Goal: Use online tool/utility: Utilize a website feature to perform a specific function

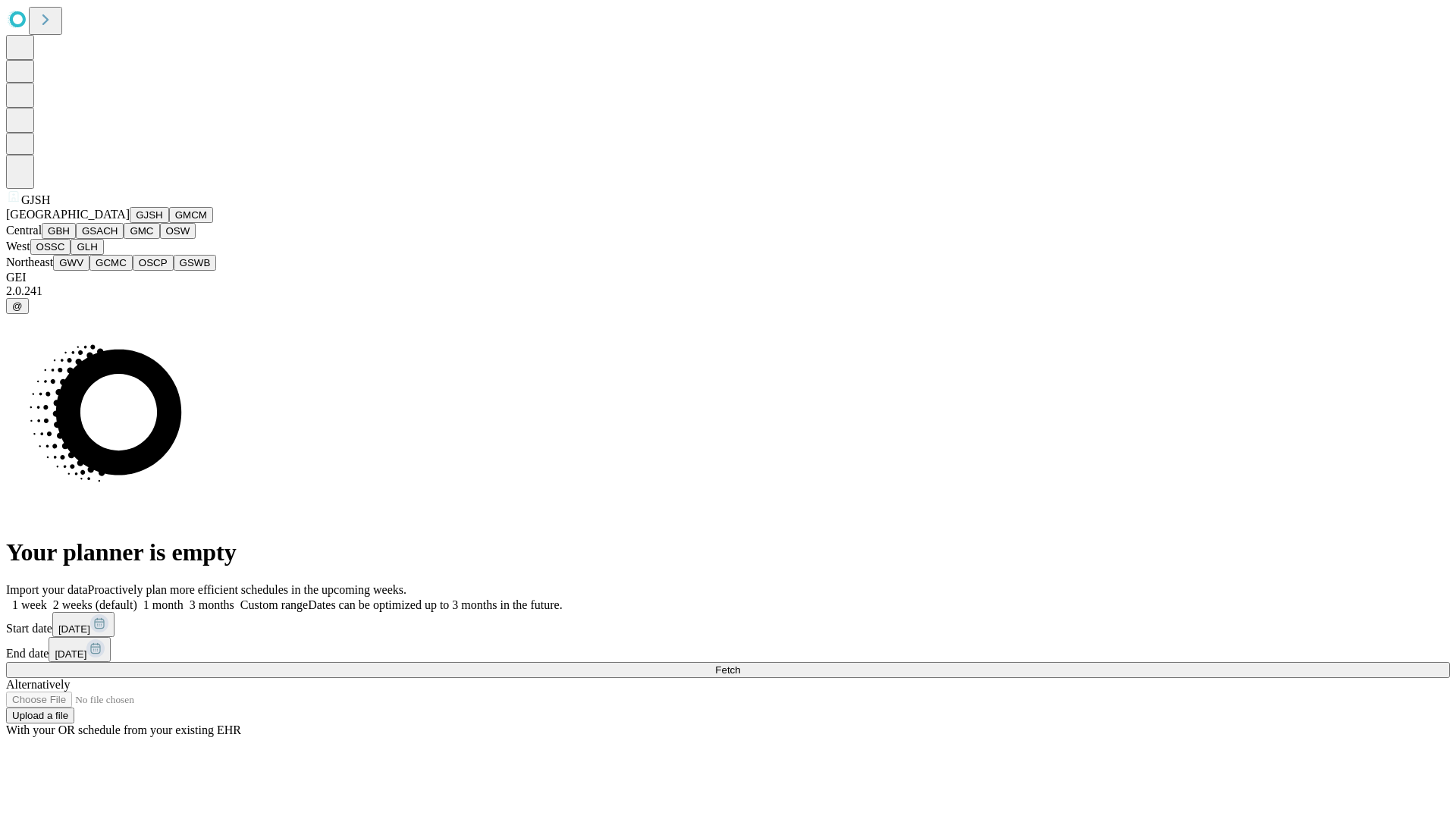
click at [129, 223] on button "GJSH" at bounding box center [149, 215] width 40 height 16
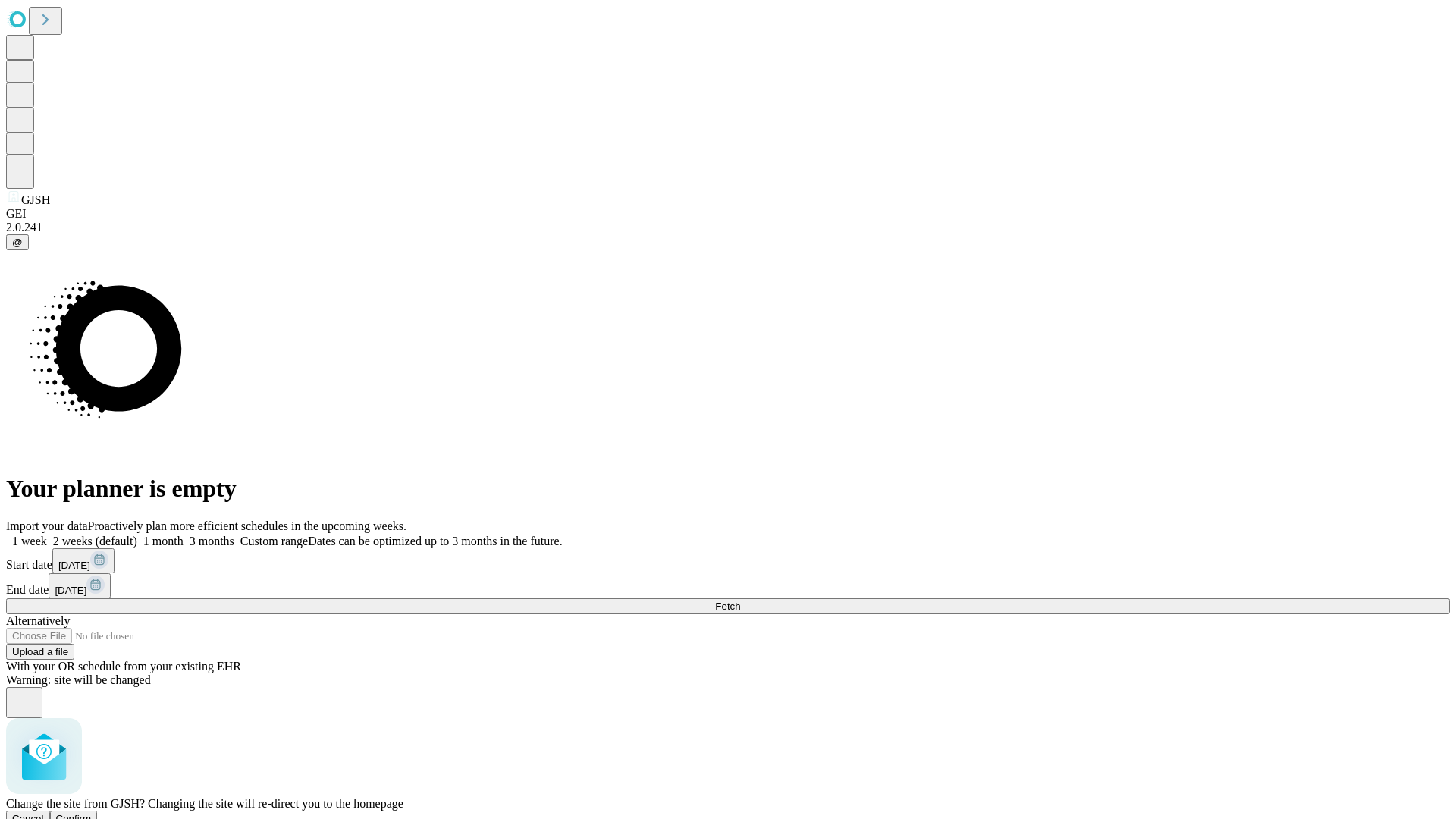
click at [91, 813] on span "Confirm" at bounding box center [73, 818] width 35 height 11
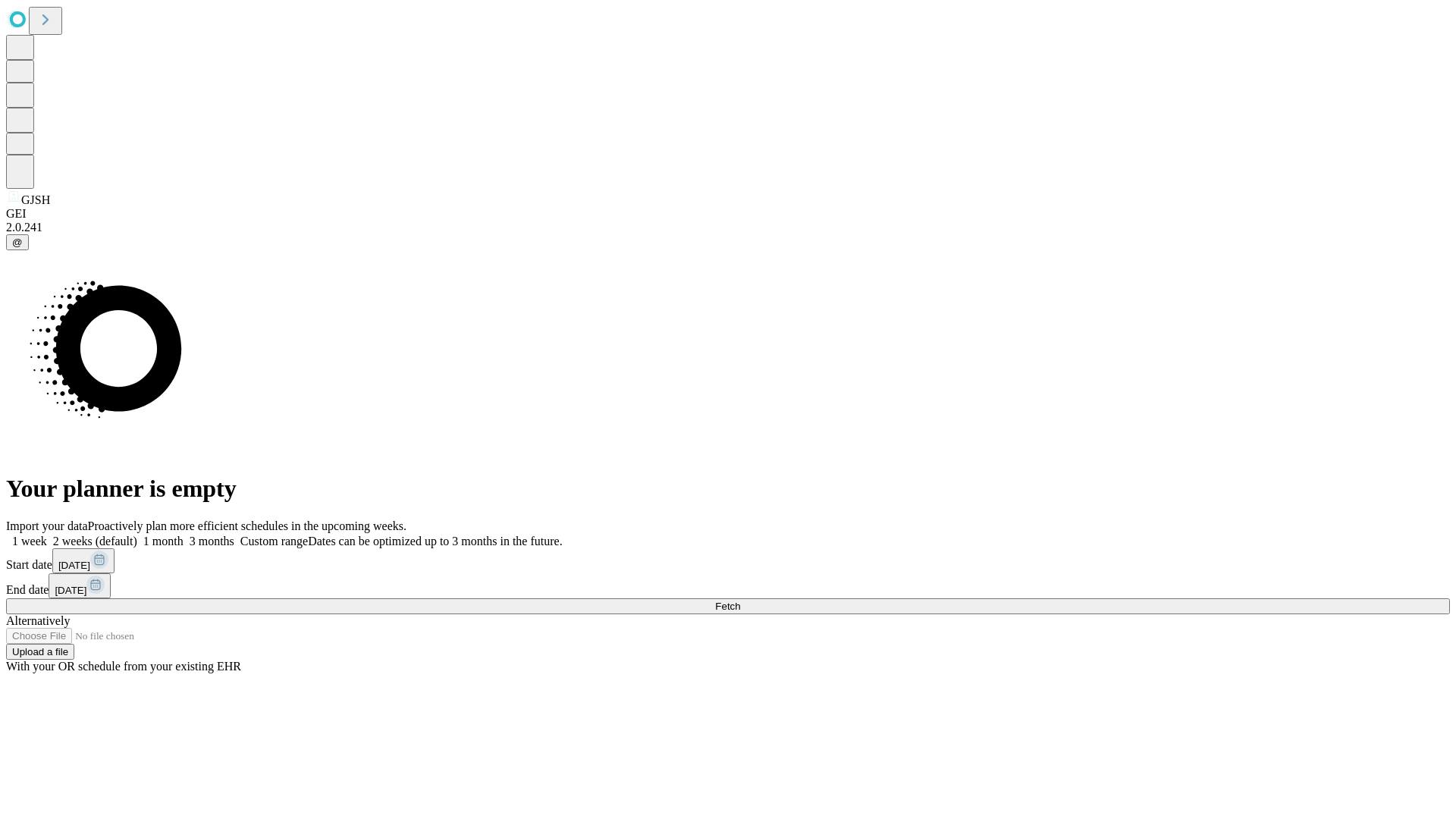
click at [184, 535] on label "1 month" at bounding box center [160, 541] width 47 height 13
click at [740, 601] on span "Fetch" at bounding box center [727, 606] width 25 height 11
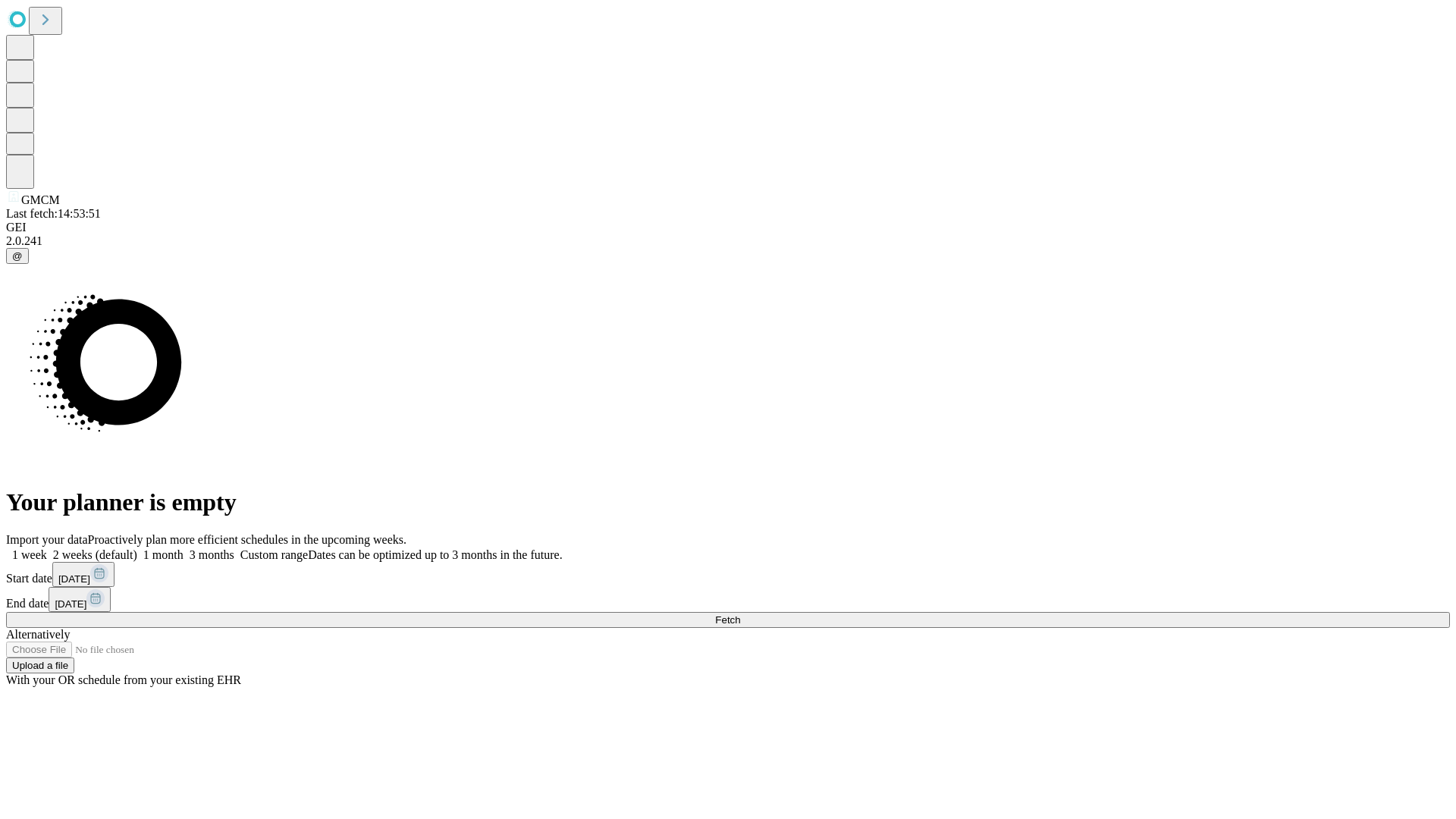
click at [184, 549] on label "1 month" at bounding box center [160, 555] width 47 height 13
click at [740, 614] on span "Fetch" at bounding box center [727, 620] width 25 height 11
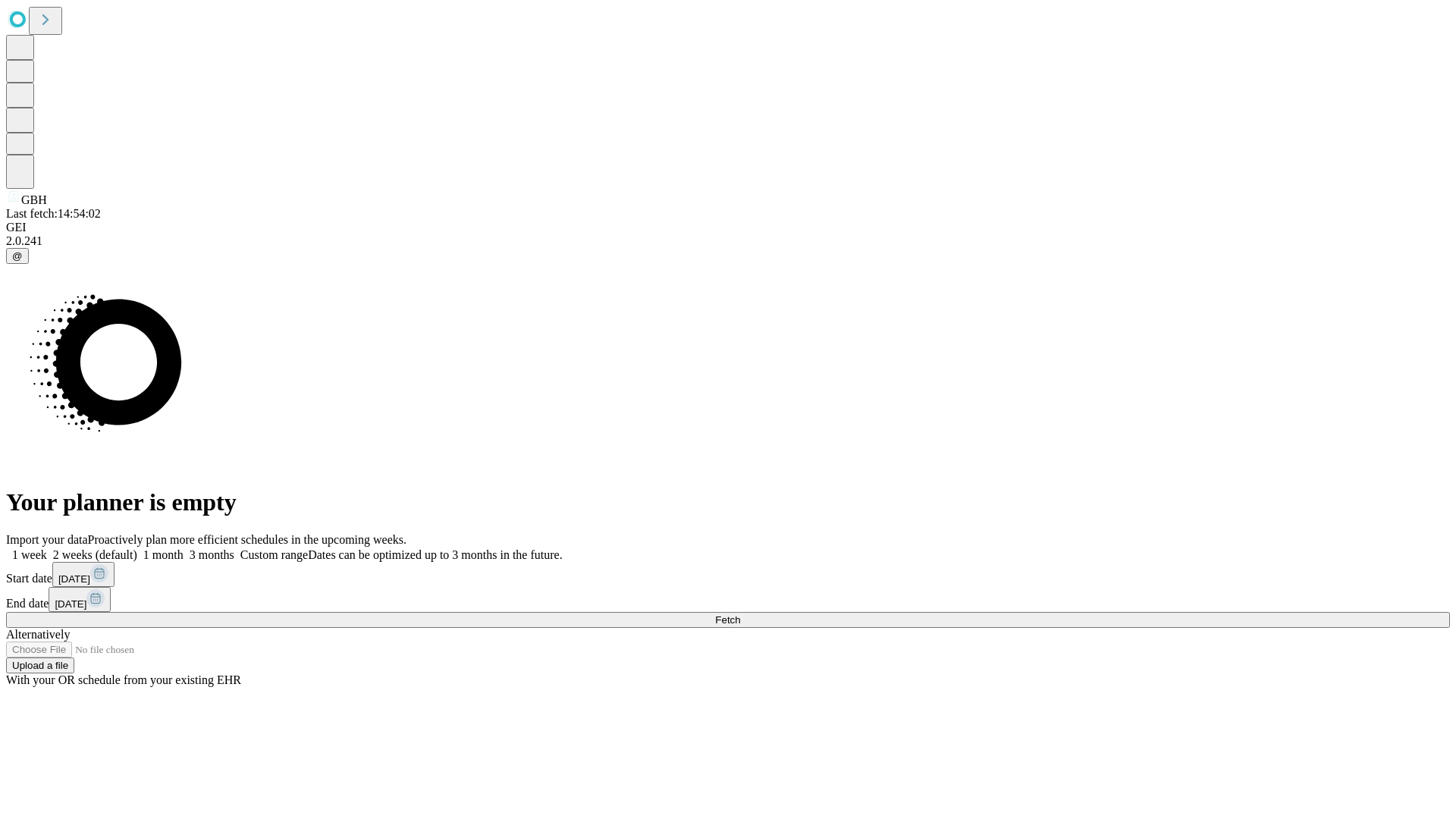
click at [184, 549] on label "1 month" at bounding box center [160, 555] width 47 height 13
click at [740, 614] on span "Fetch" at bounding box center [727, 620] width 25 height 11
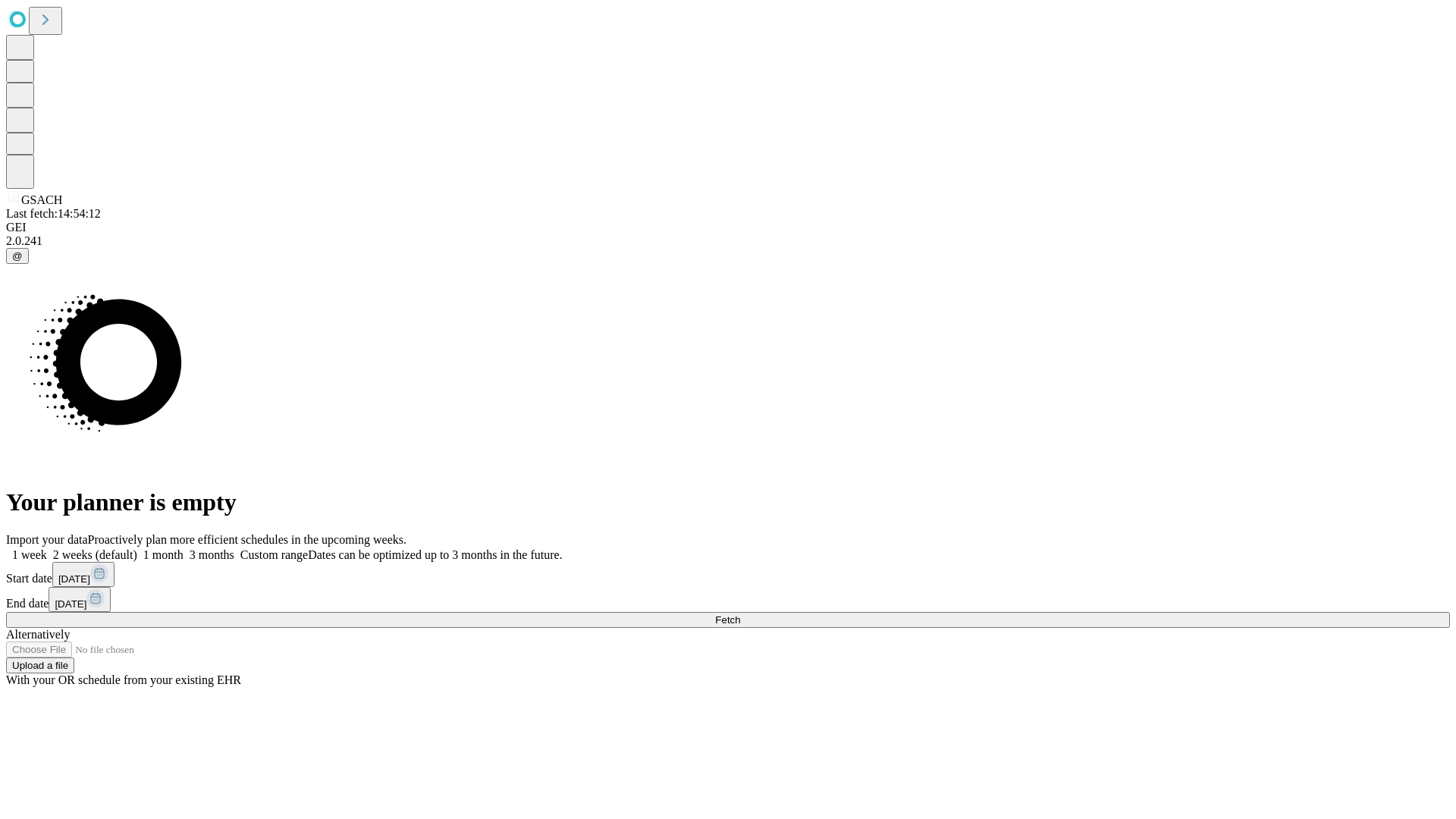
click at [740, 614] on span "Fetch" at bounding box center [727, 620] width 25 height 11
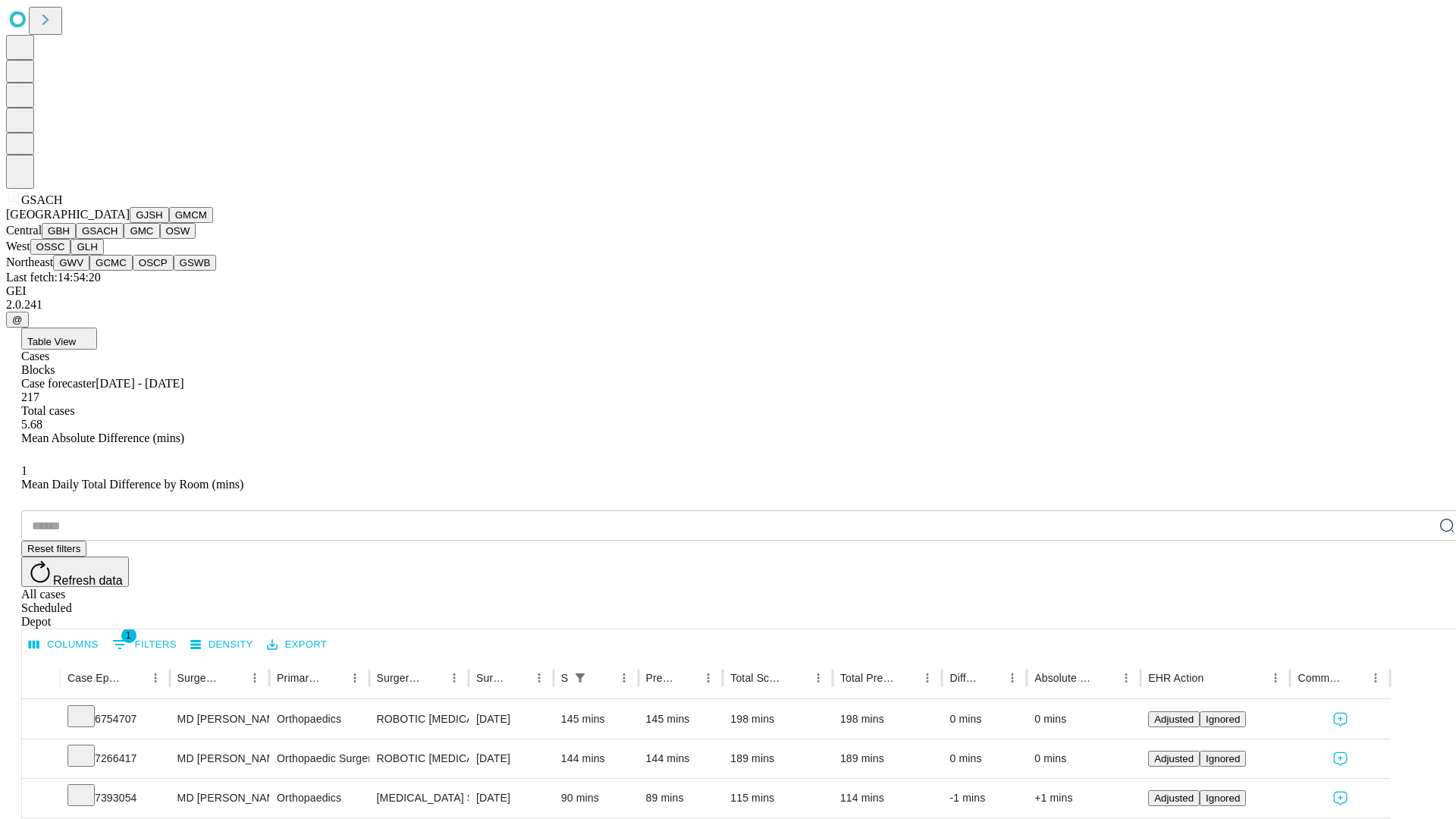
click at [123, 239] on button "GMC" at bounding box center [141, 230] width 35 height 16
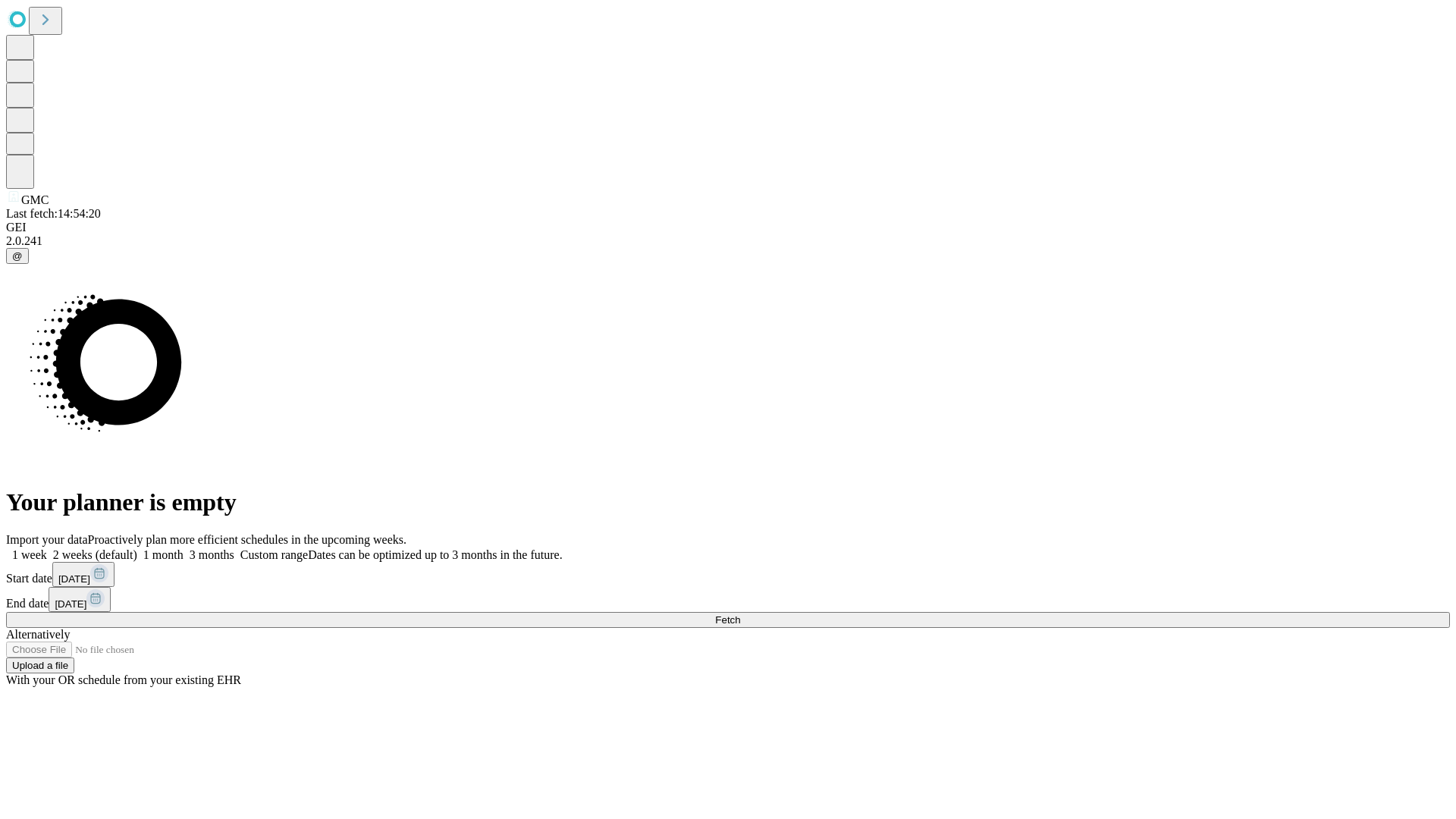
click at [184, 549] on label "1 month" at bounding box center [160, 555] width 47 height 13
click at [740, 614] on span "Fetch" at bounding box center [727, 620] width 25 height 11
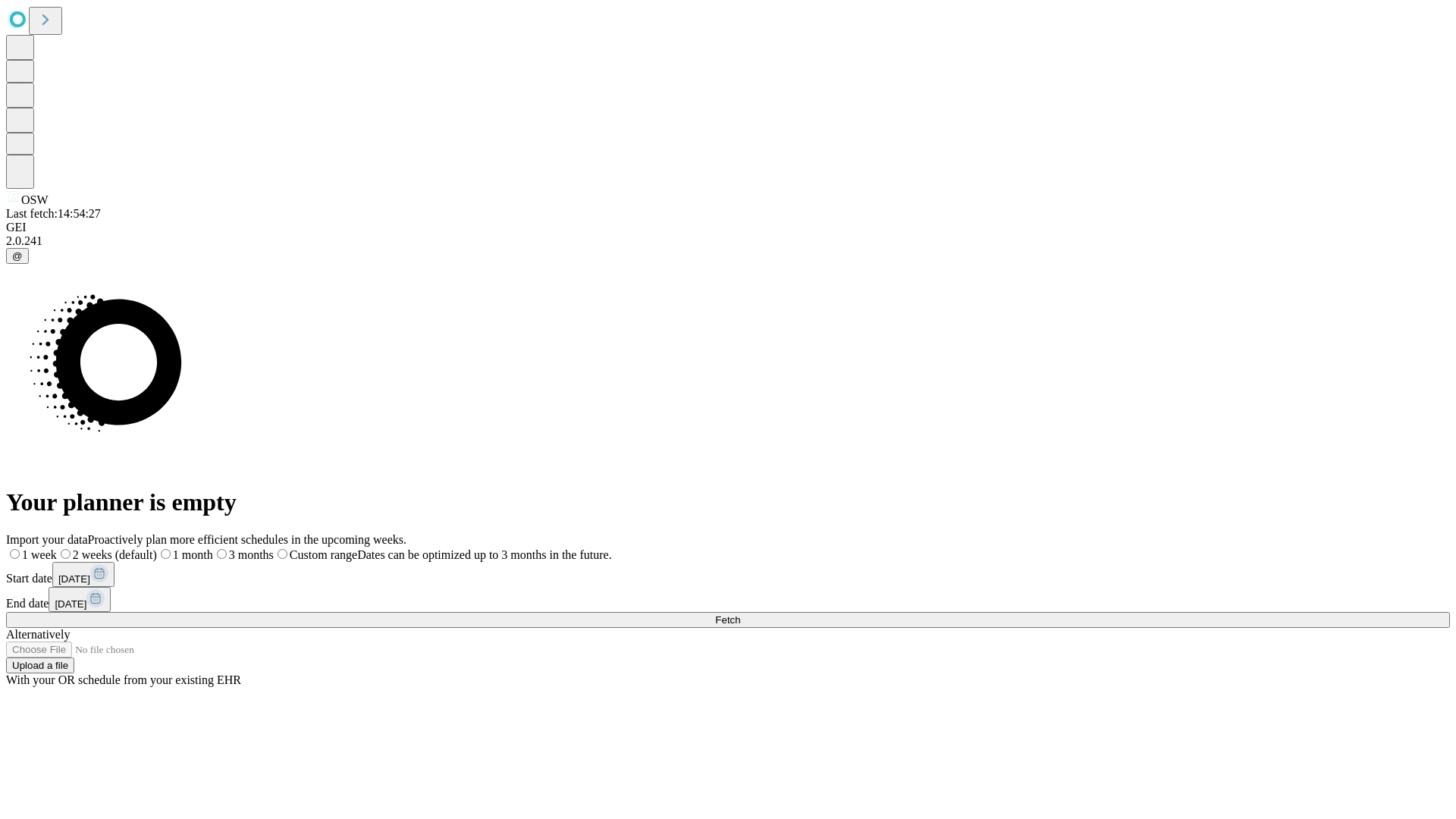
click at [213, 549] on label "1 month" at bounding box center [185, 555] width 56 height 13
click at [740, 614] on span "Fetch" at bounding box center [727, 620] width 25 height 11
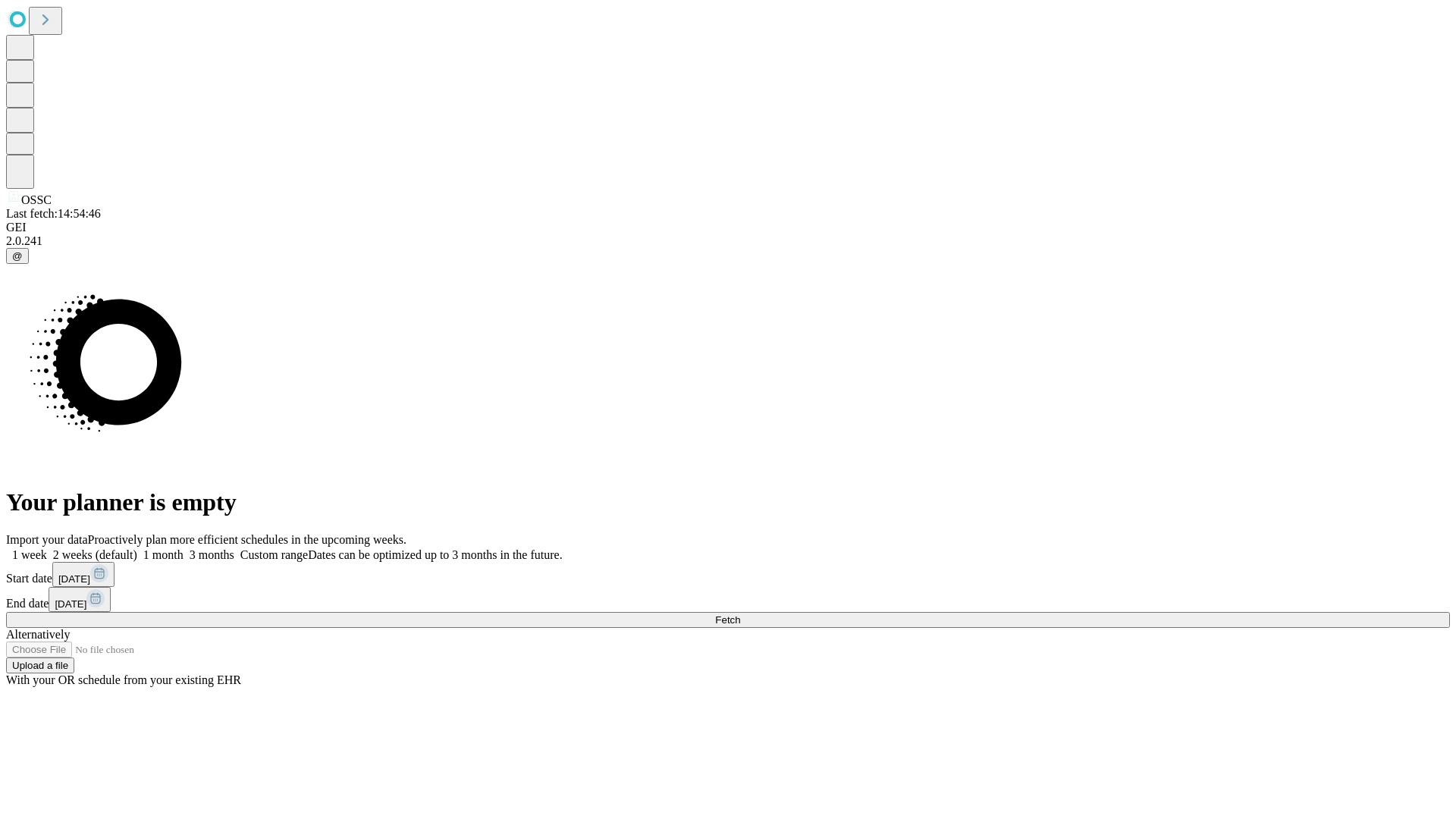
click at [740, 614] on span "Fetch" at bounding box center [727, 620] width 25 height 11
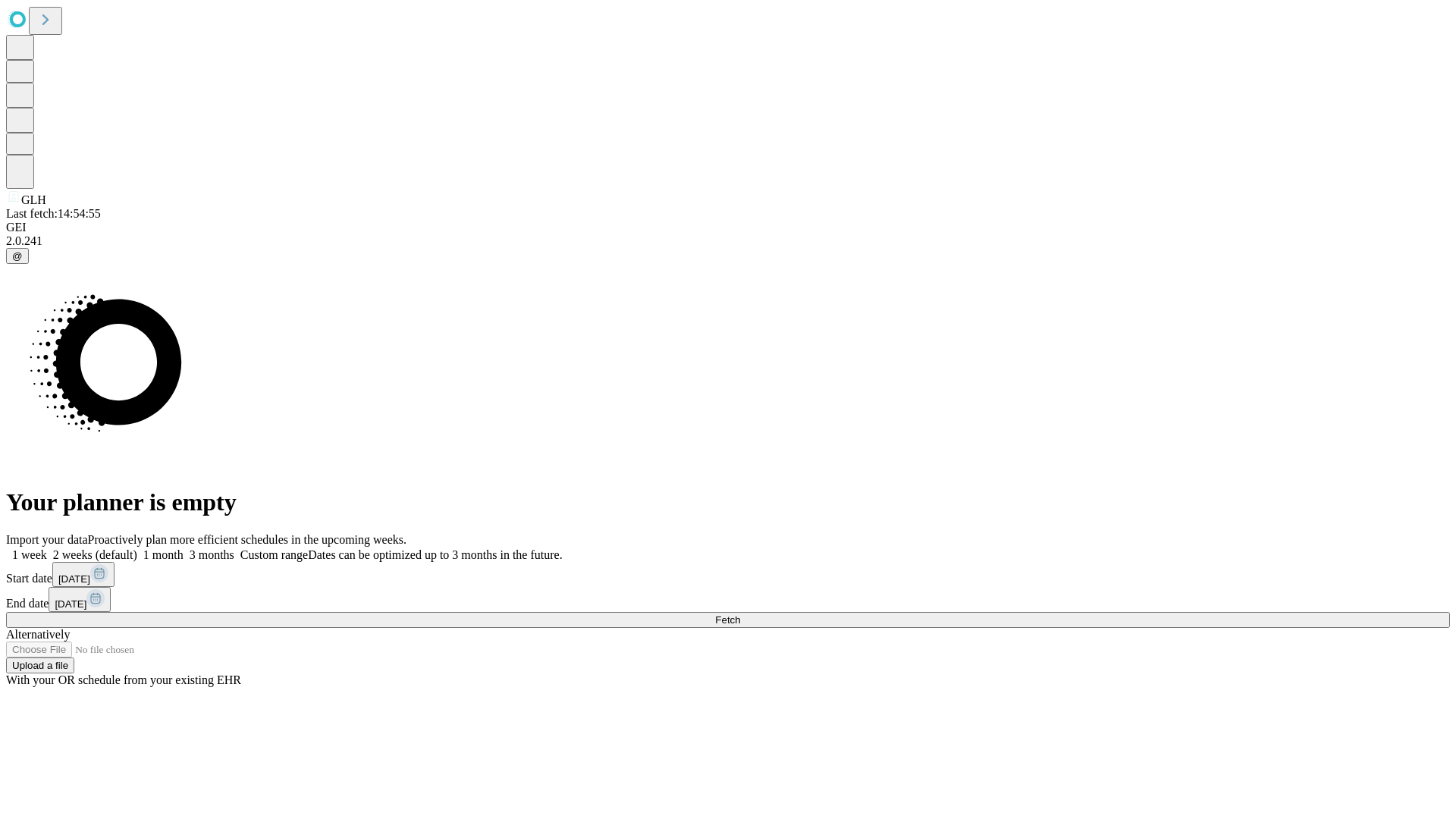
click at [740, 614] on span "Fetch" at bounding box center [727, 620] width 25 height 11
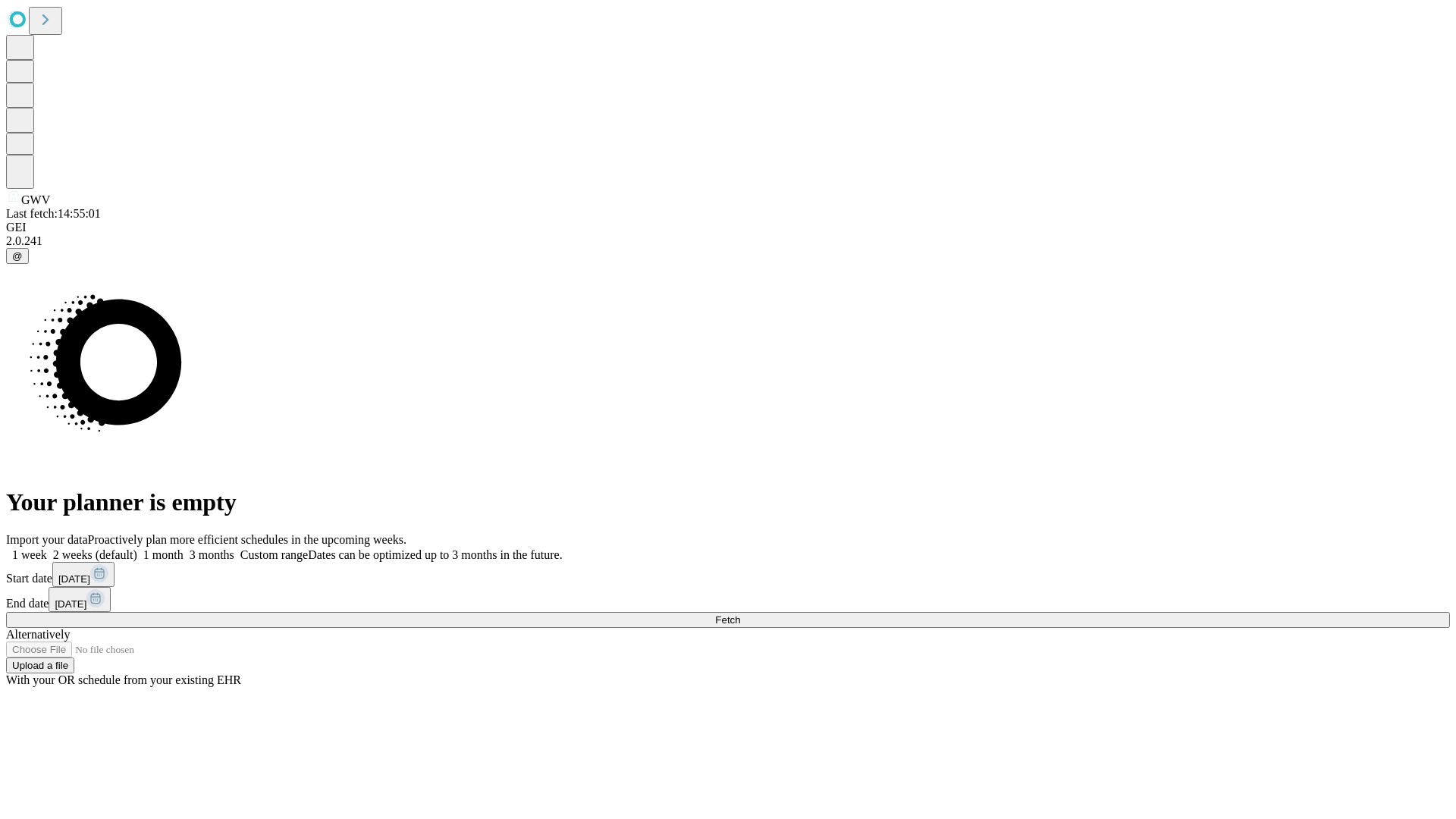
click at [184, 549] on label "1 month" at bounding box center [160, 555] width 47 height 13
click at [740, 614] on span "Fetch" at bounding box center [727, 620] width 25 height 11
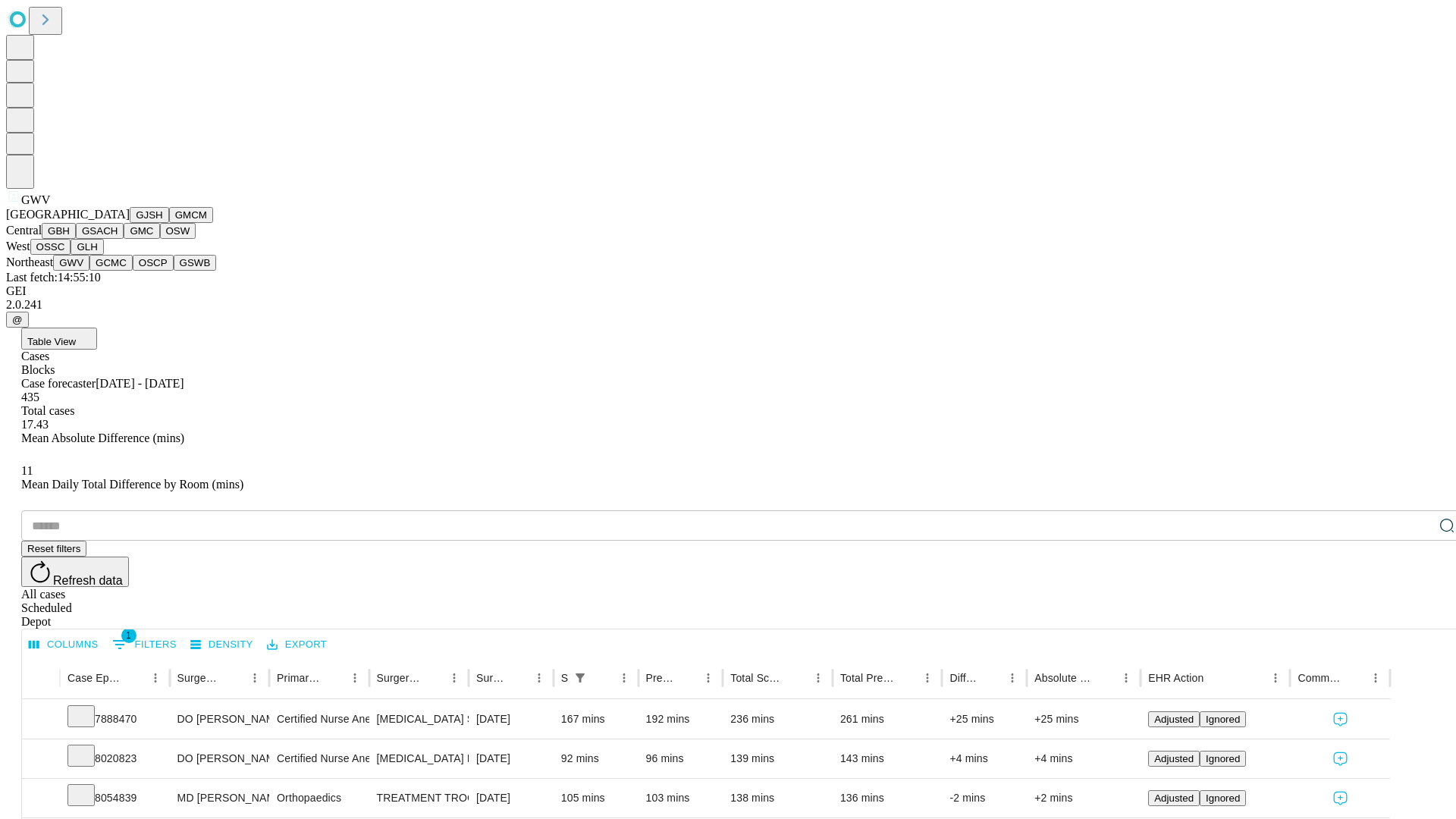
click at [117, 271] on button "GCMC" at bounding box center [111, 262] width 43 height 16
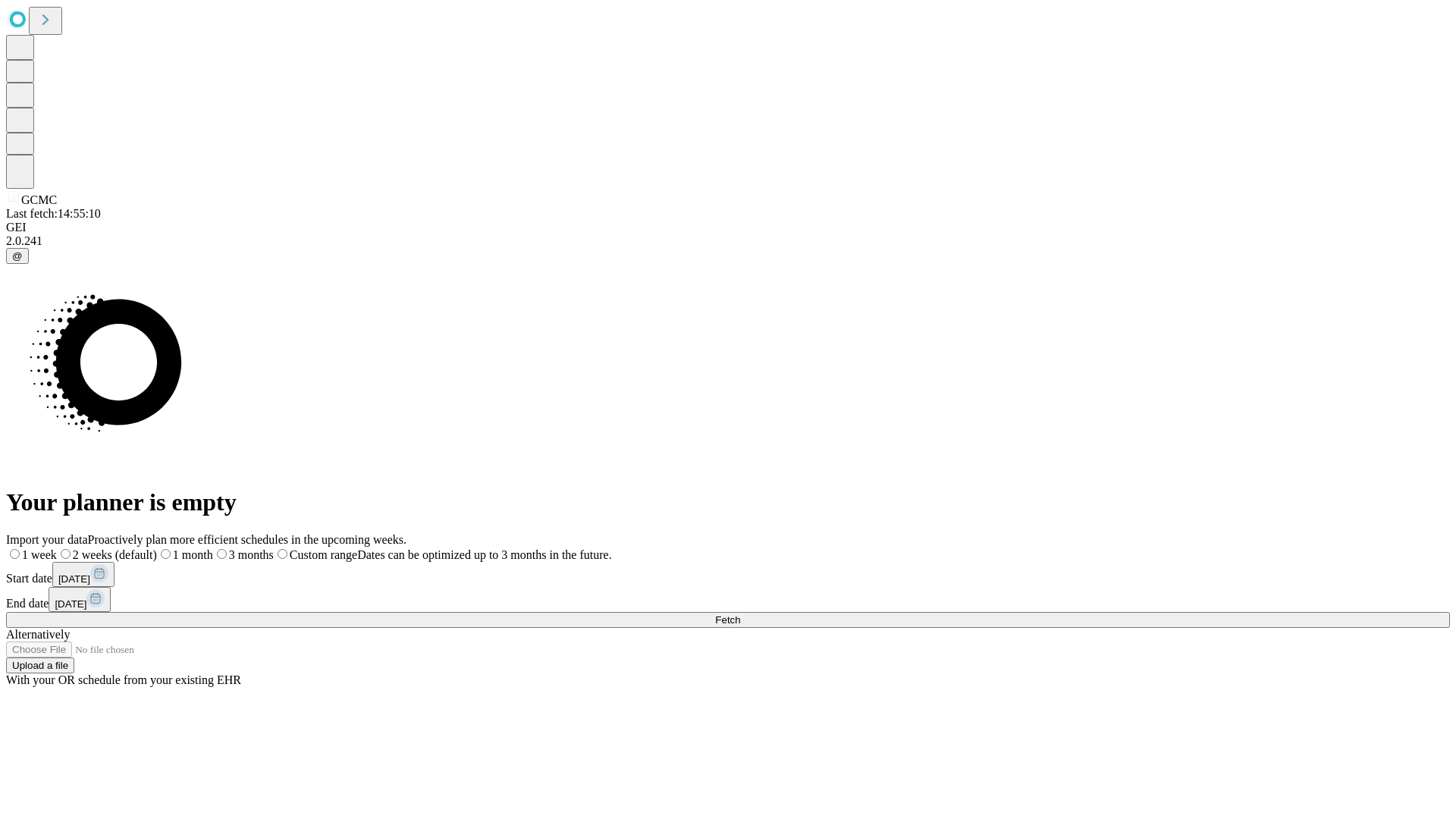
click at [213, 549] on label "1 month" at bounding box center [185, 555] width 56 height 13
click at [740, 614] on span "Fetch" at bounding box center [727, 620] width 25 height 11
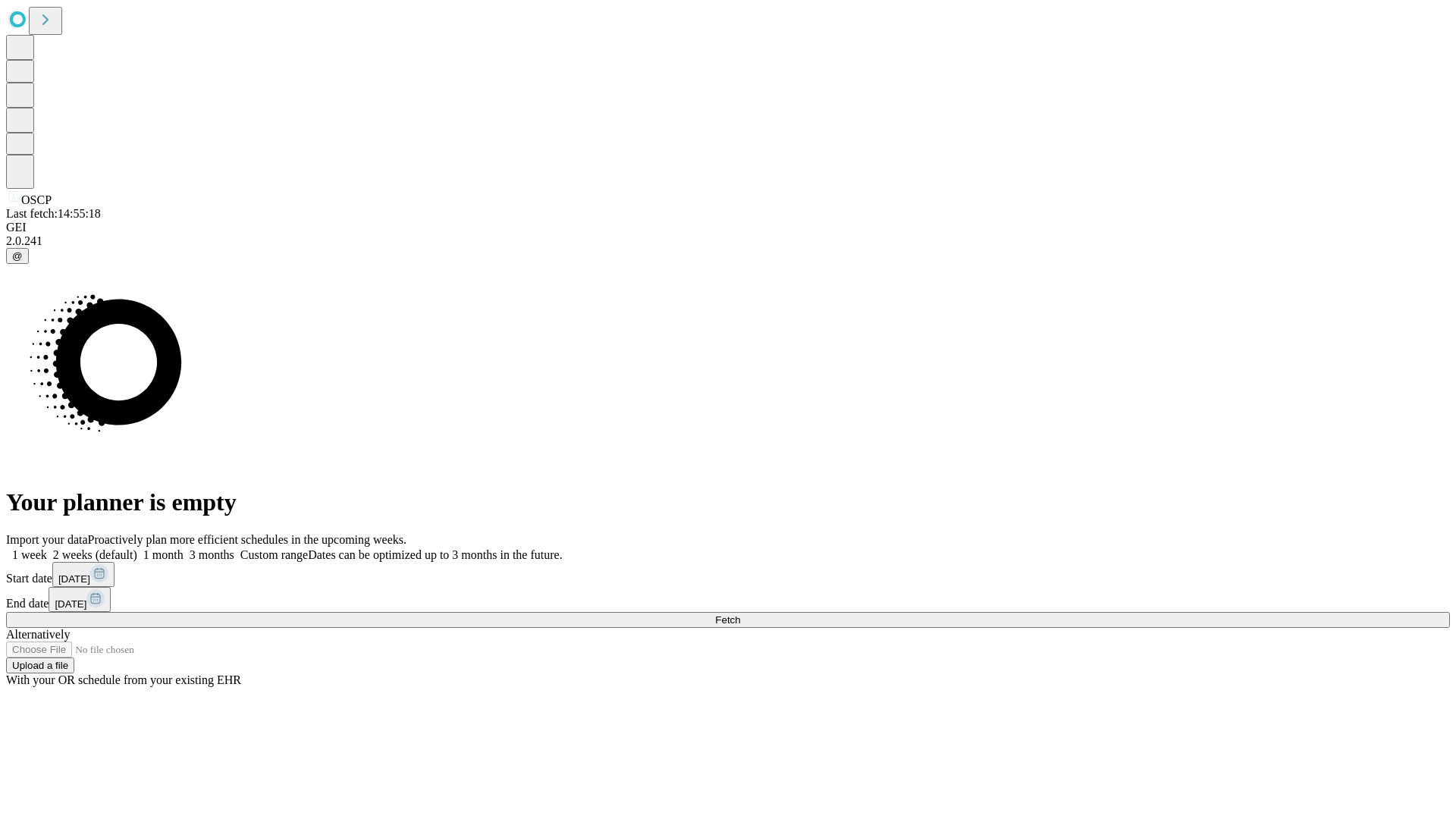
click at [184, 549] on label "1 month" at bounding box center [160, 555] width 47 height 13
click at [740, 614] on span "Fetch" at bounding box center [727, 620] width 25 height 11
